Goal: Task Accomplishment & Management: Manage account settings

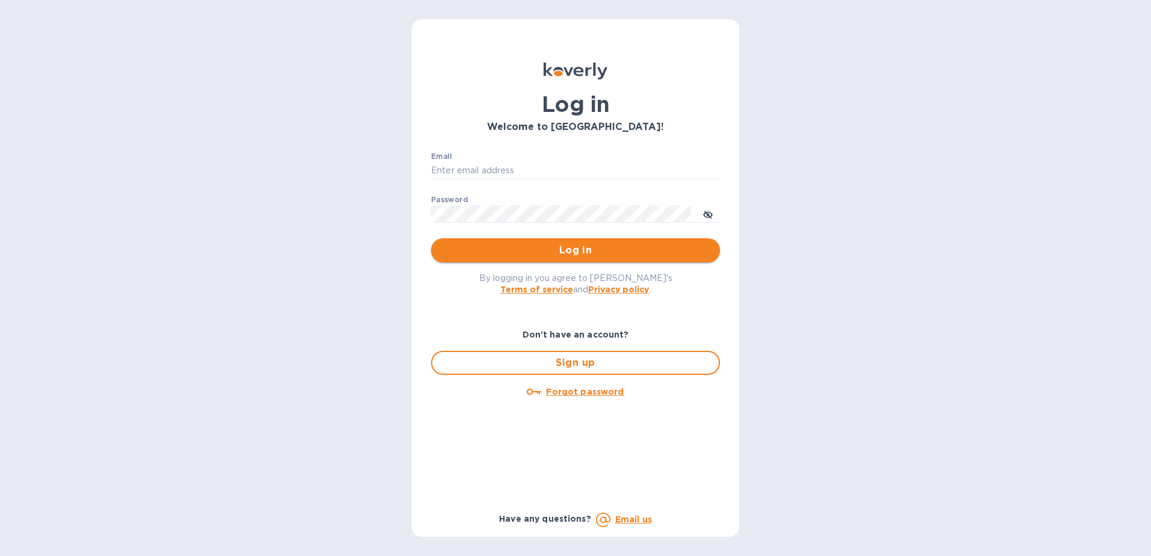
type input "dgarcia9090@myyahoo.com"
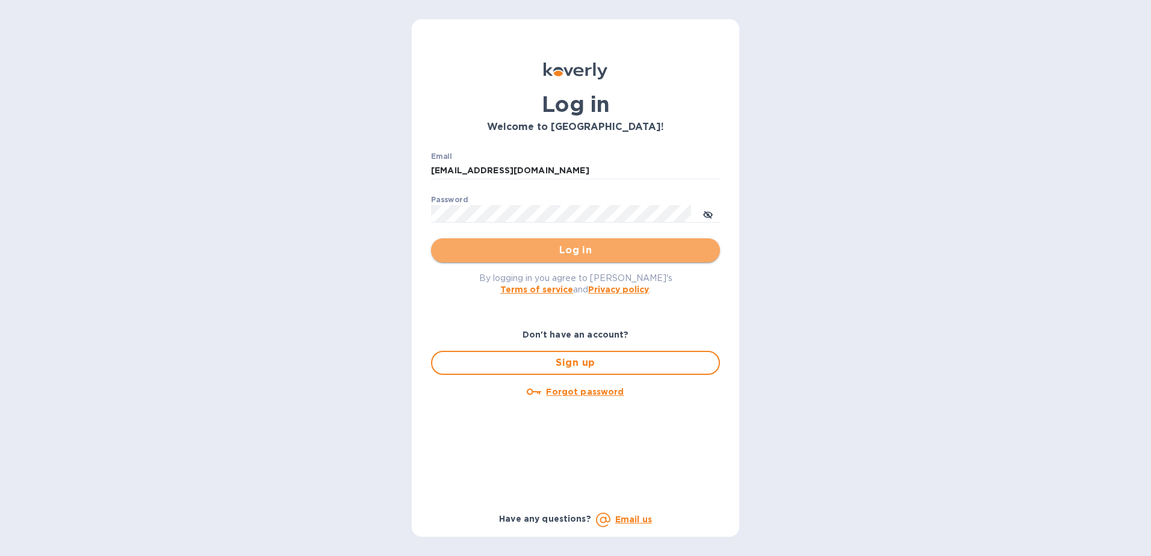
click at [533, 254] on span "Log in" at bounding box center [576, 250] width 270 height 14
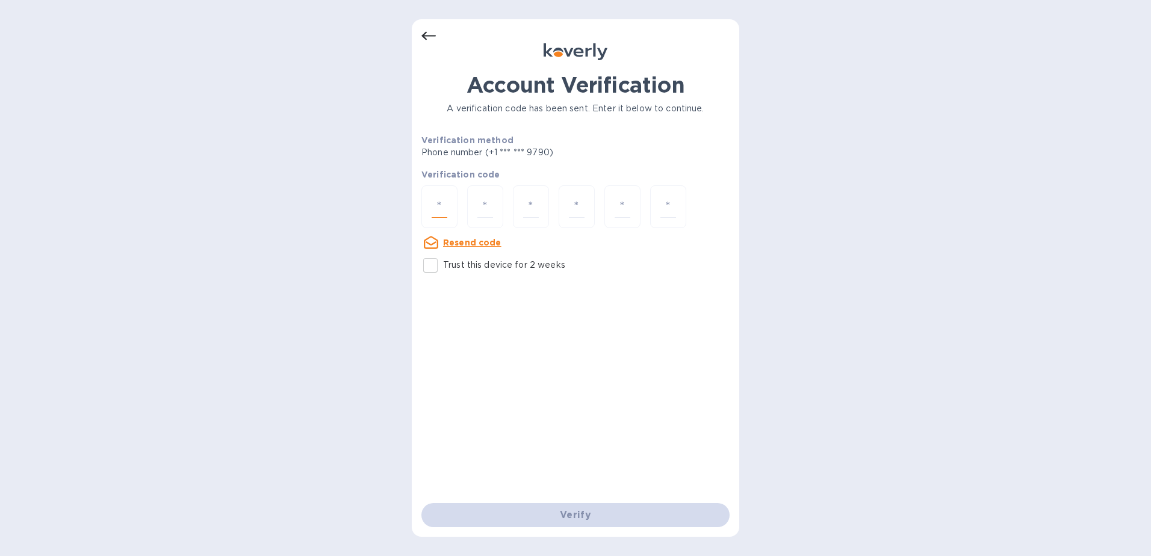
click at [447, 201] on input "number" at bounding box center [440, 207] width 16 height 22
type input "9"
type input "3"
type input "1"
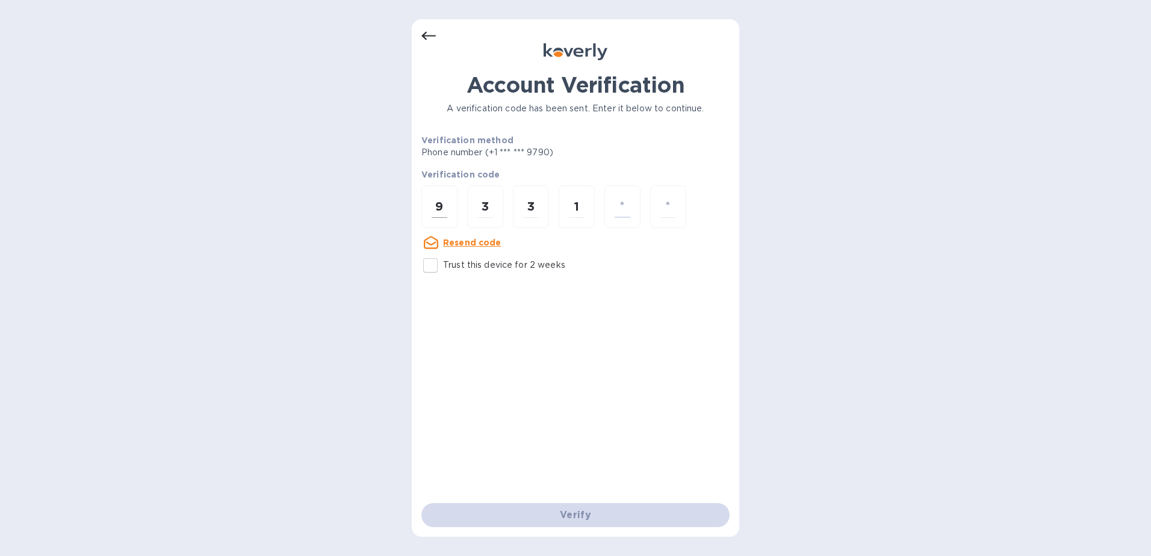
type input "4"
type input "6"
